Goal: Obtain resource: Obtain resource

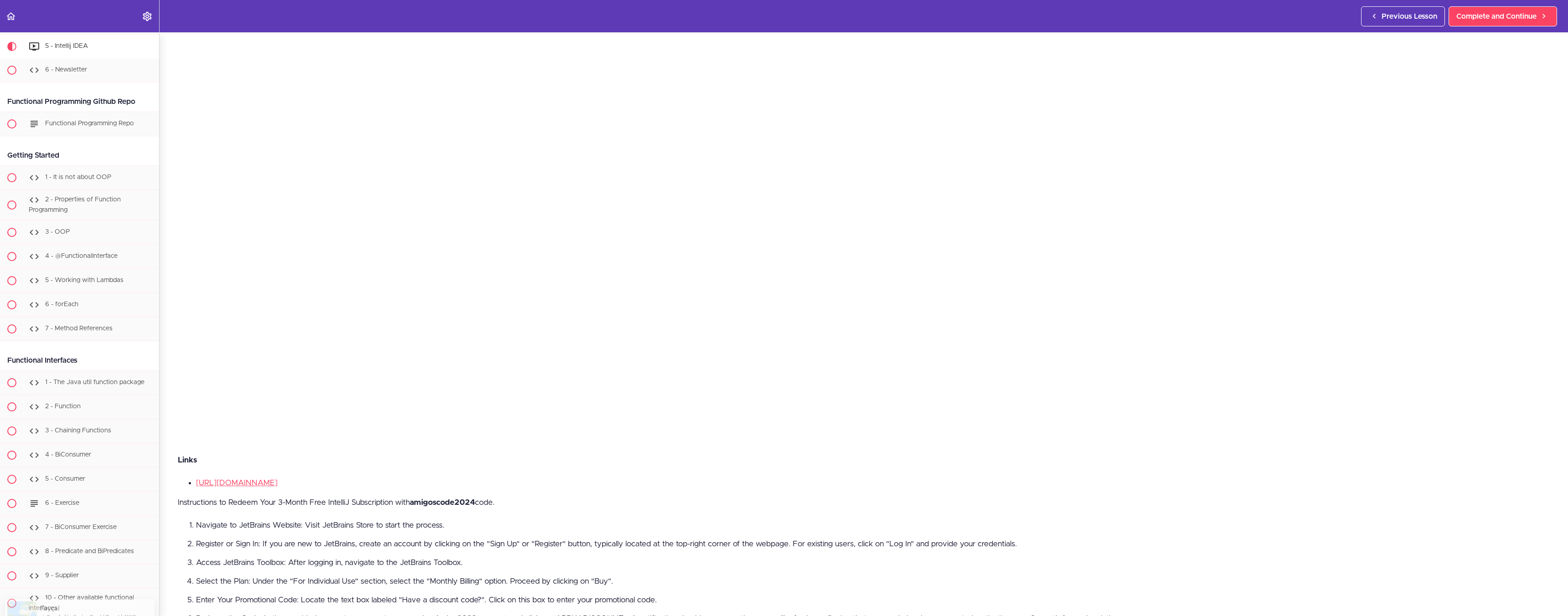
scroll to position [548, 0]
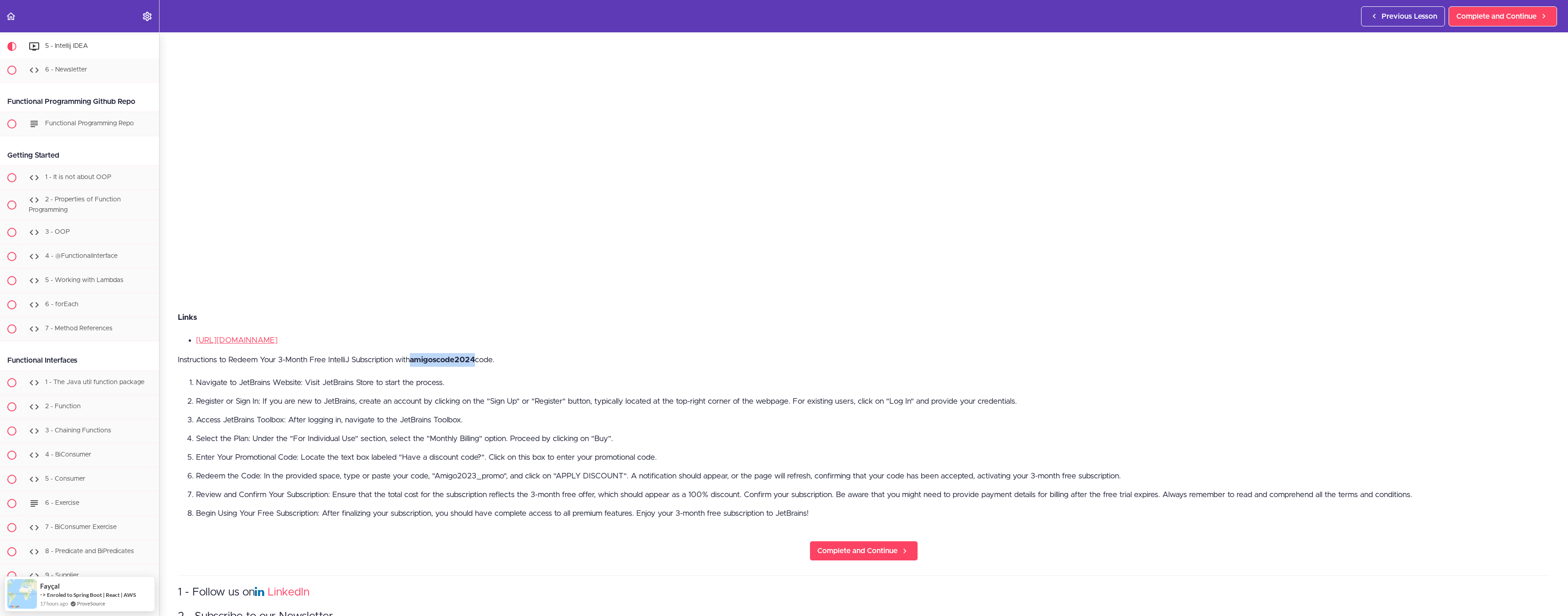
drag, startPoint x: 415, startPoint y: 360, endPoint x: 479, endPoint y: 362, distance: 64.0
click at [475, 362] on strong "amigoscode2024" at bounding box center [442, 360] width 65 height 8
copy strong "amigoscode2024"
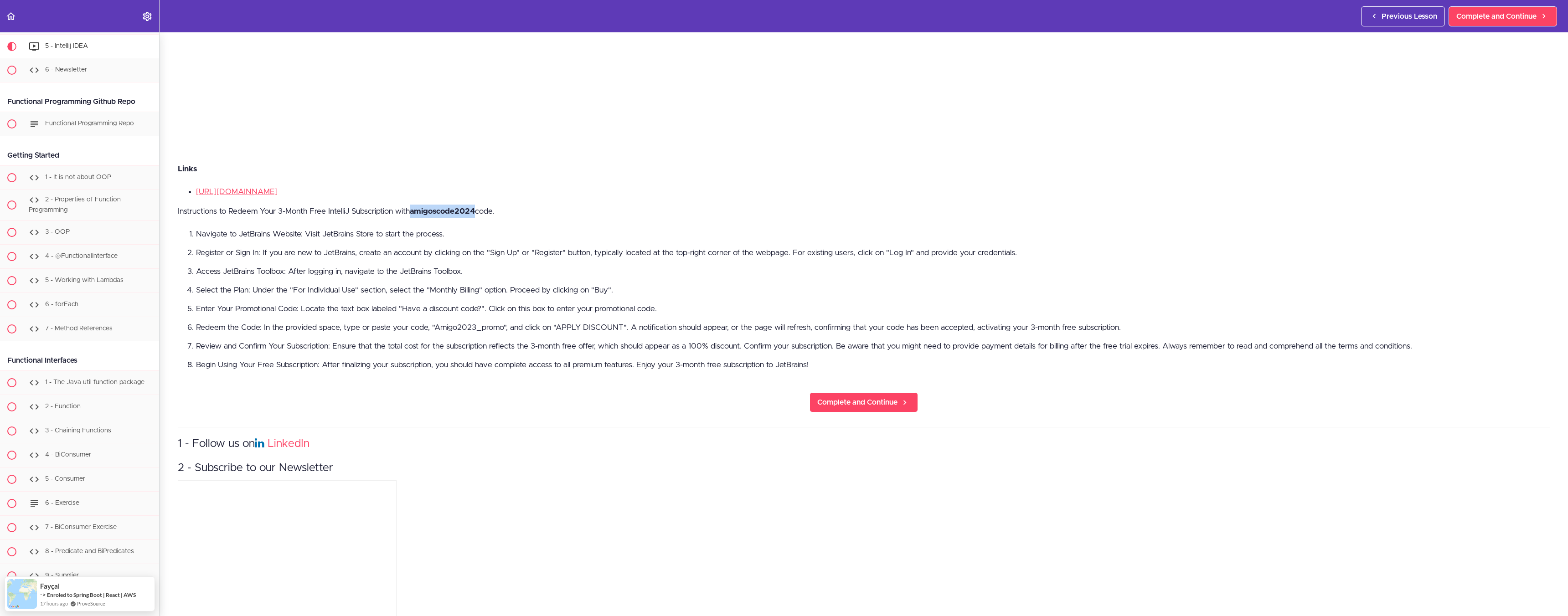
scroll to position [718, 0]
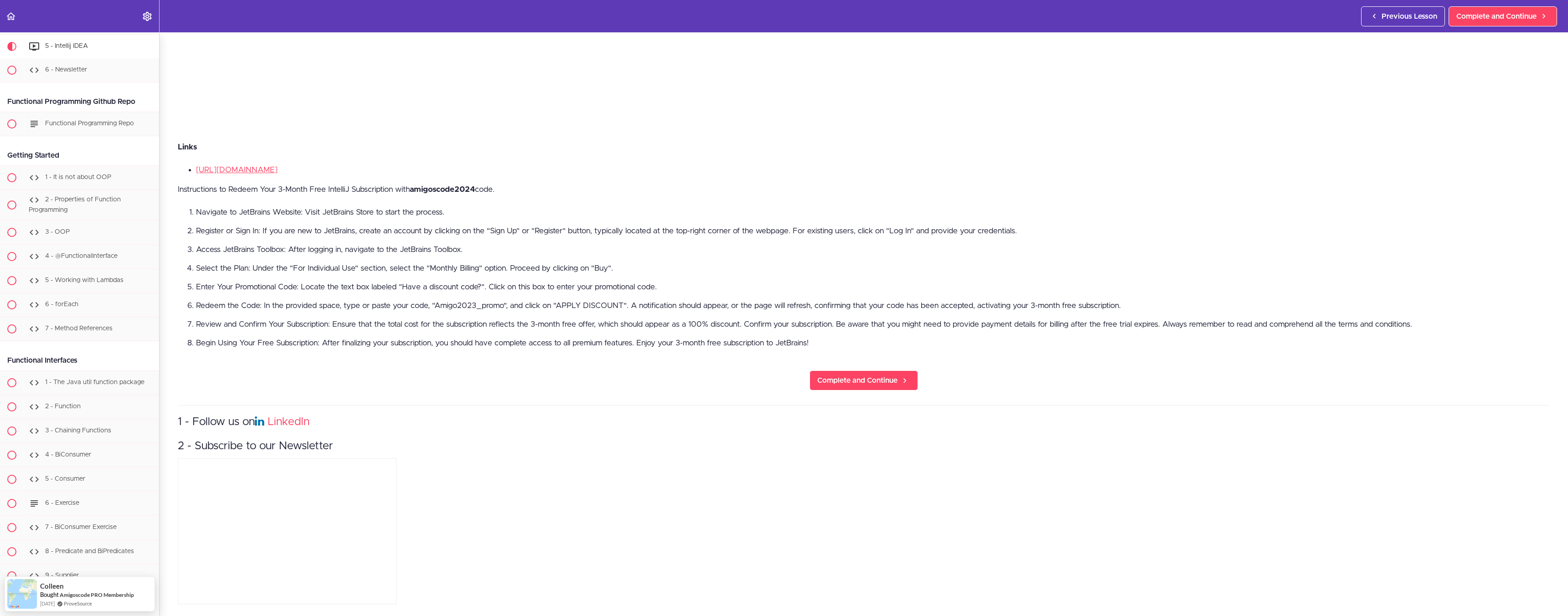
click at [479, 302] on li "Redeem the Code: In the provided space, type or paste your code, "Amigo2023_pro…" at bounding box center [873, 305] width 1354 height 11
copy li "Amigo2023_promo"
click at [462, 190] on strong "amigoscode2024" at bounding box center [442, 189] width 65 height 8
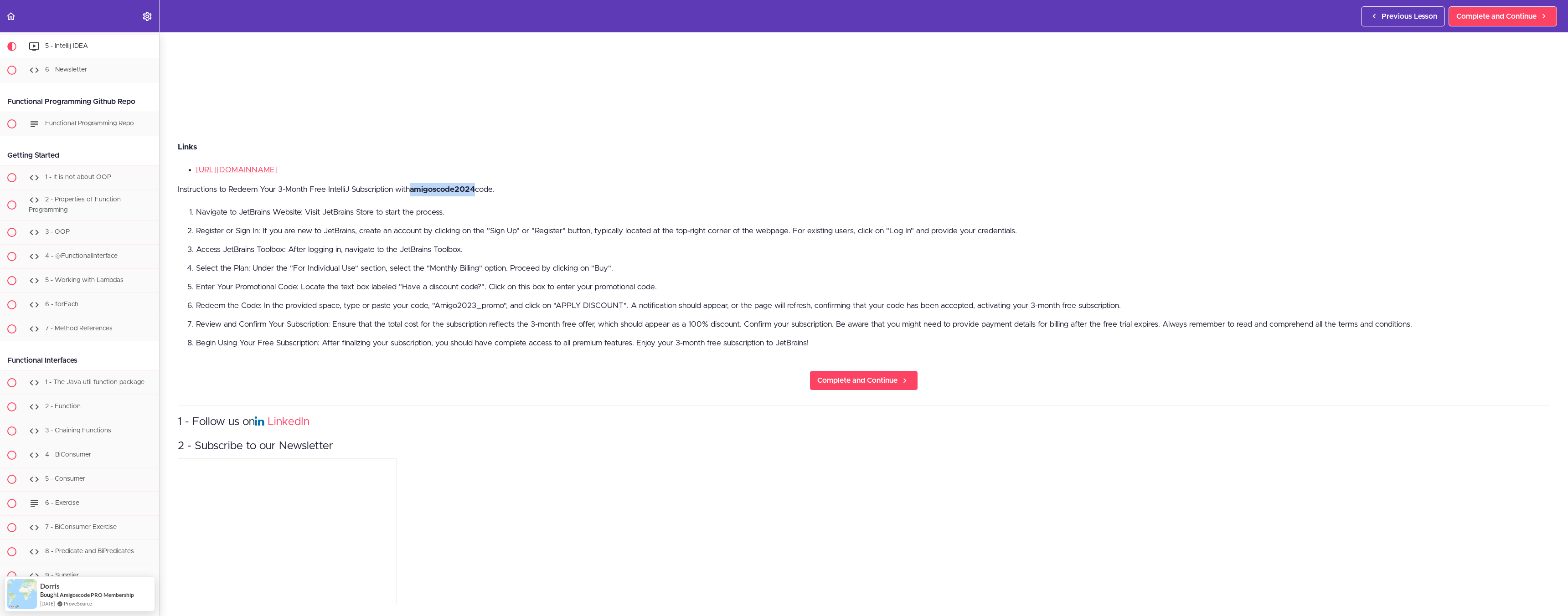
copy strong "amigoscode2024"
